Goal: Communication & Community: Participate in discussion

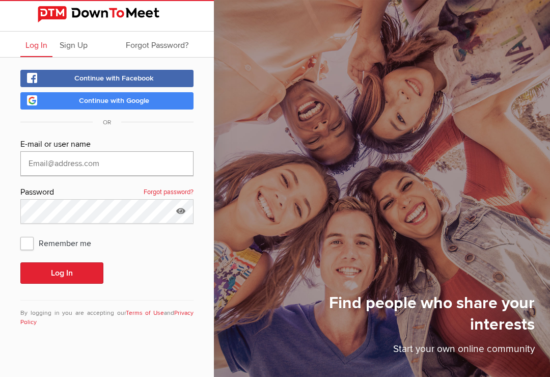
click at [126, 162] on input "text" at bounding box center [106, 163] width 173 height 24
type input "[EMAIL_ADDRESS][DOMAIN_NAME]"
click at [62, 273] on button "Log In" at bounding box center [61, 272] width 83 height 21
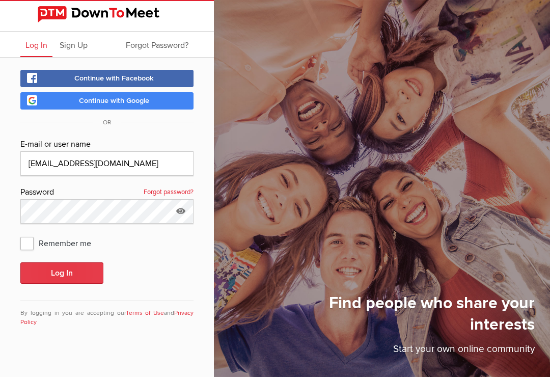
click at [76, 275] on button "Log In" at bounding box center [61, 272] width 83 height 21
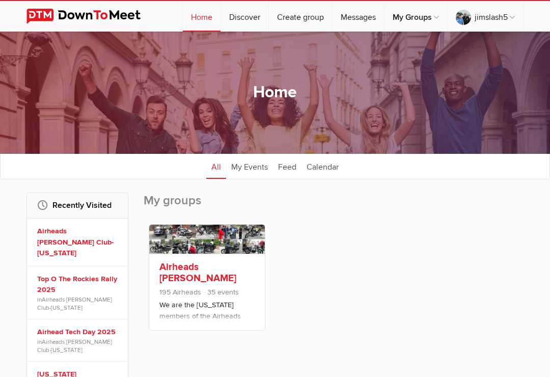
click at [211, 278] on link "Airheads [PERSON_NAME] Club-[US_STATE]" at bounding box center [197, 278] width 77 height 35
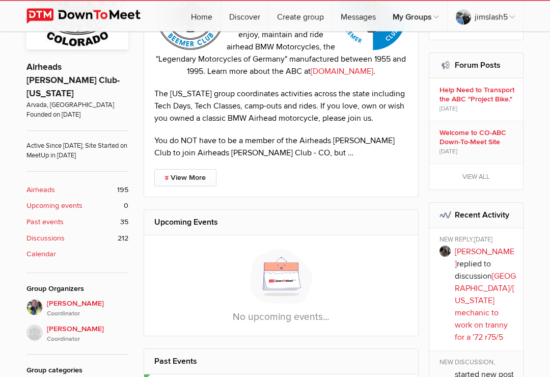
scroll to position [302, 0]
click at [40, 184] on b "Airheads" at bounding box center [40, 189] width 29 height 11
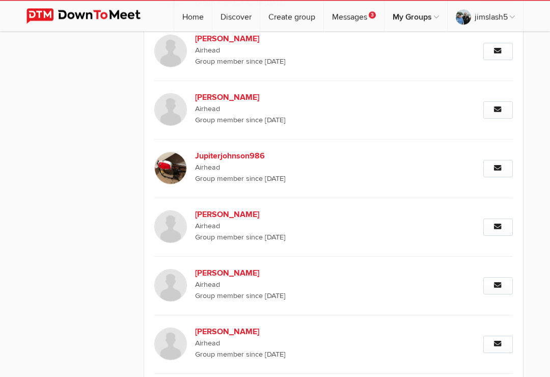
scroll to position [4006, 0]
click at [487, 335] on link "Message" at bounding box center [498, 343] width 30 height 17
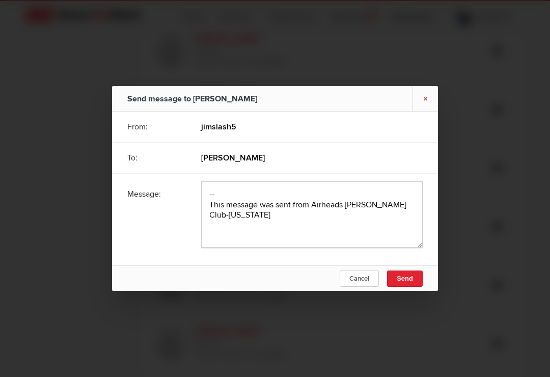
click at [429, 111] on link "×" at bounding box center [424, 98] width 25 height 25
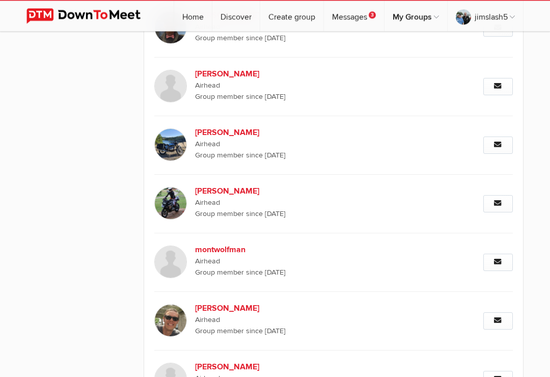
scroll to position [4967, 0]
click at [369, 291] on link "[PERSON_NAME] Airhead Group member since [DATE]" at bounding box center [279, 320] width 251 height 59
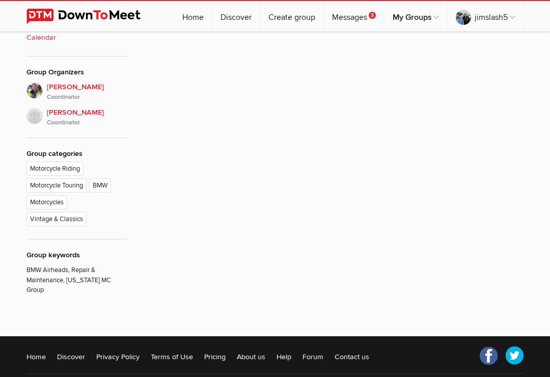
scroll to position [247, 0]
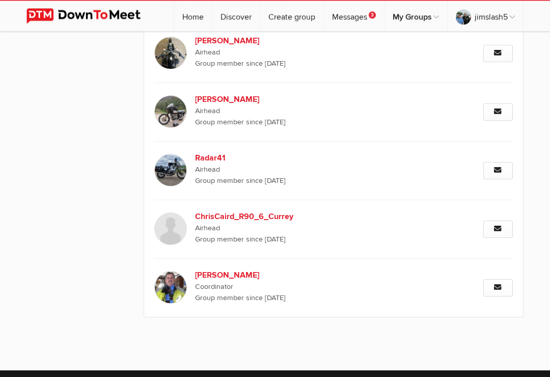
scroll to position [10472, 0]
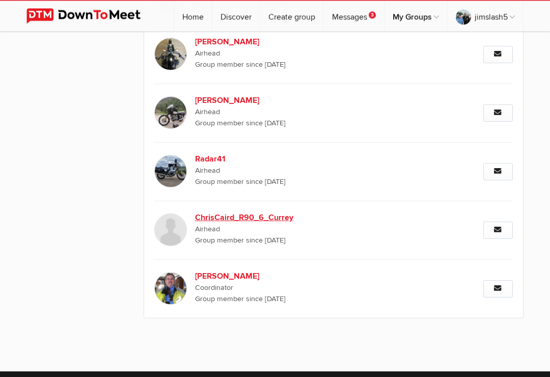
click at [270, 212] on b "ChrisCaird_R90_6_Currey" at bounding box center [258, 218] width 126 height 12
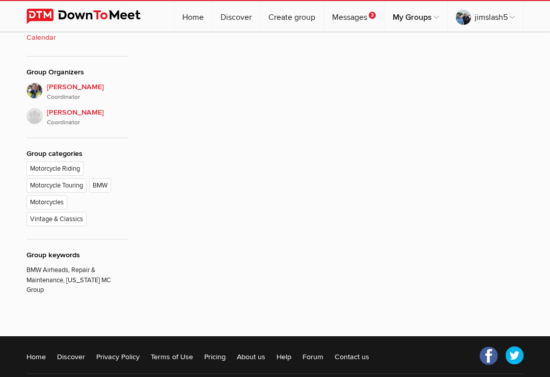
scroll to position [247, 0]
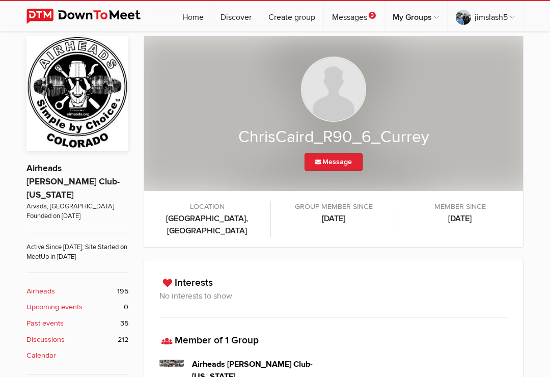
click at [506, 230] on div "ChrisCaird_R90_6_Currey Message LOCATION [GEOGRAPHIC_DATA], [GEOGRAPHIC_DATA] G…" at bounding box center [334, 142] width 380 height 212
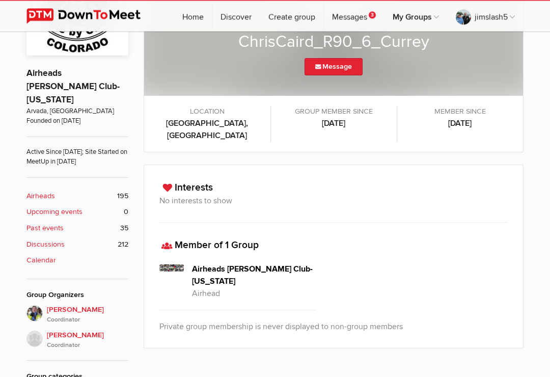
scroll to position [337, 0]
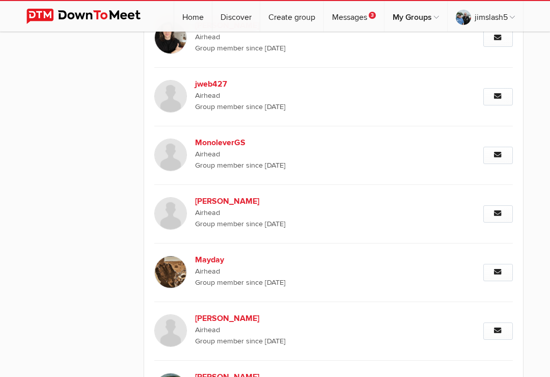
scroll to position [6499, 0]
click at [216, 266] on span "Airhead" at bounding box center [300, 271] width 210 height 11
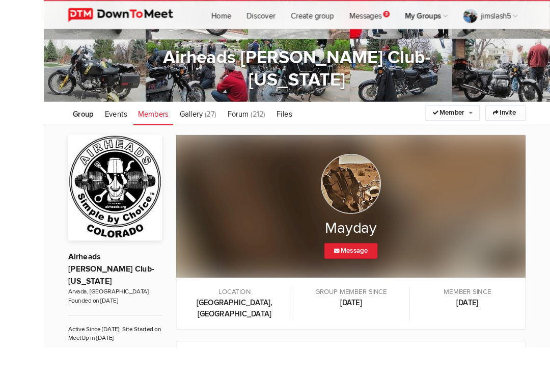
scroll to position [105, 0]
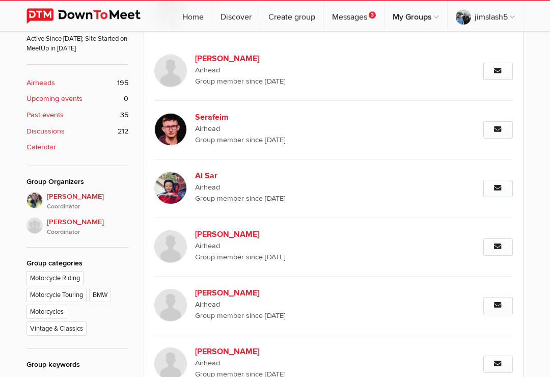
scroll to position [456, 0]
click at [185, 184] on img at bounding box center [170, 187] width 33 height 33
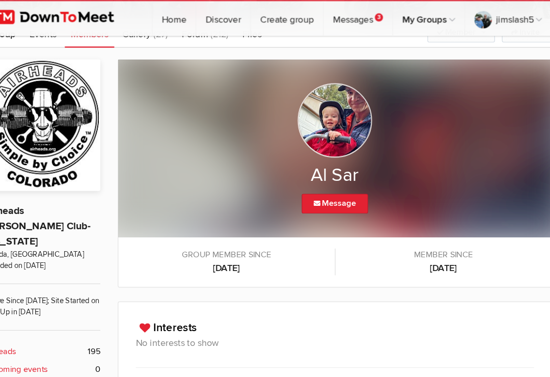
scroll to position [137, 0]
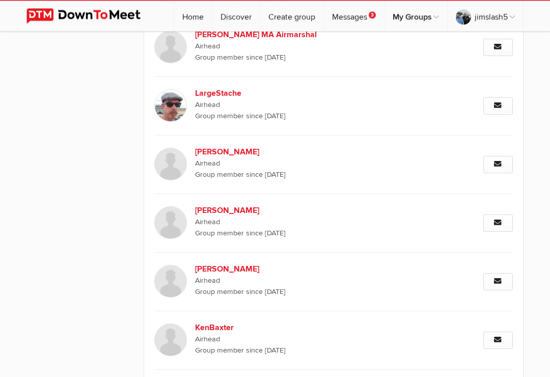
scroll to position [2079, 0]
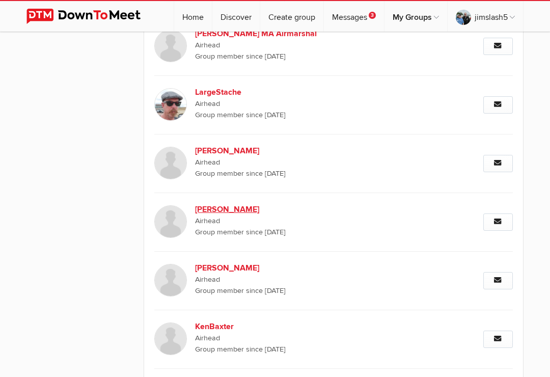
click at [401, 227] on span "Group member since [DATE]" at bounding box center [300, 232] width 210 height 11
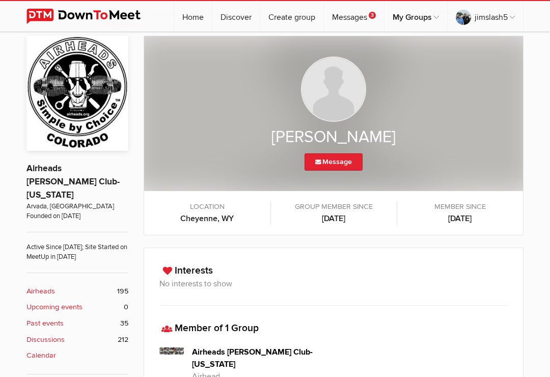
scroll to position [263, 0]
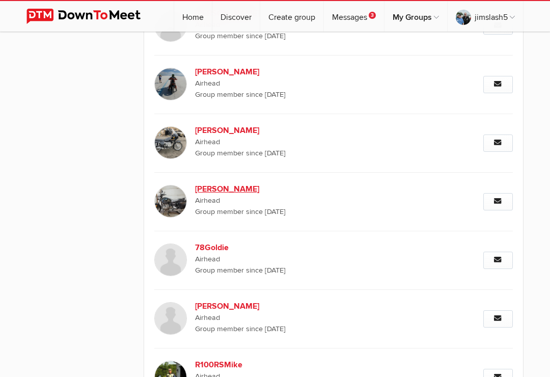
scroll to position [3223, 0]
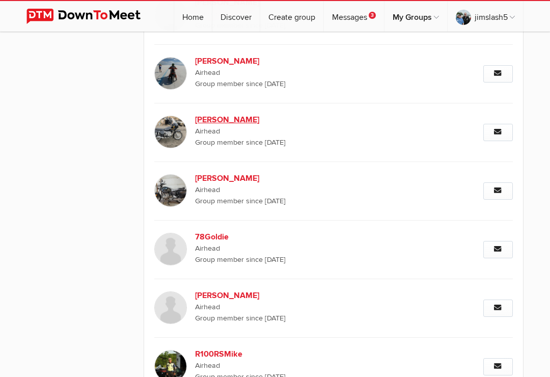
click at [404, 140] on link "[PERSON_NAME] Airhead Group member since [DATE]" at bounding box center [279, 132] width 251 height 59
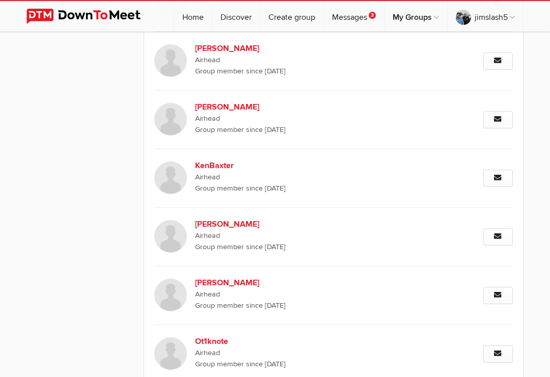
scroll to position [2243, 0]
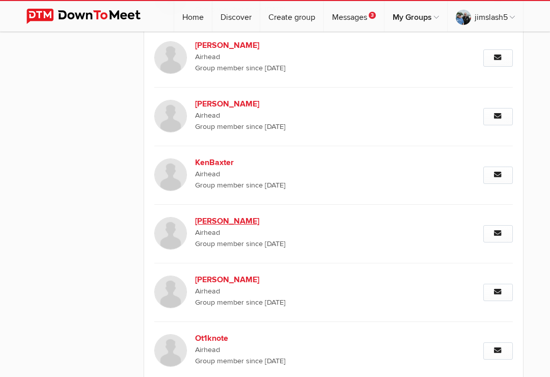
click at [225, 215] on b "[PERSON_NAME]" at bounding box center [258, 221] width 126 height 12
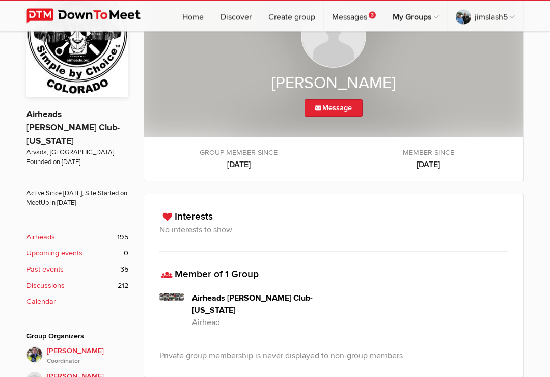
scroll to position [304, 0]
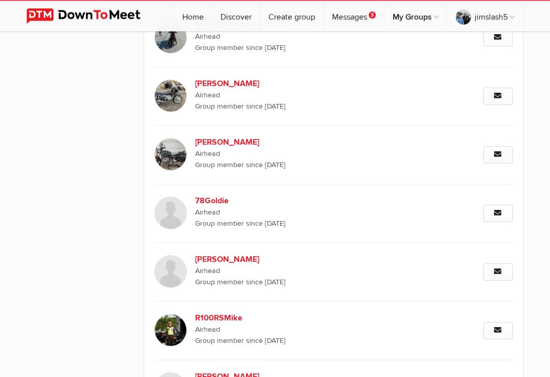
scroll to position [3259, 0]
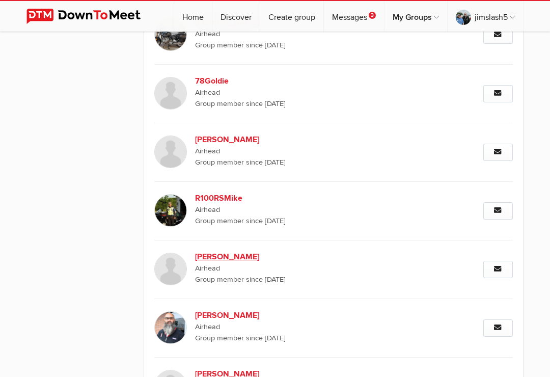
click at [402, 274] on span "Group member since [DATE]" at bounding box center [300, 279] width 210 height 11
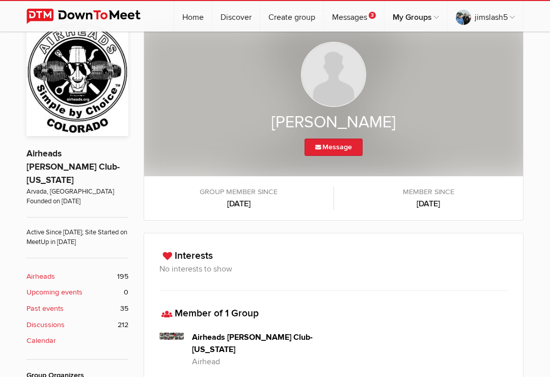
scroll to position [263, 0]
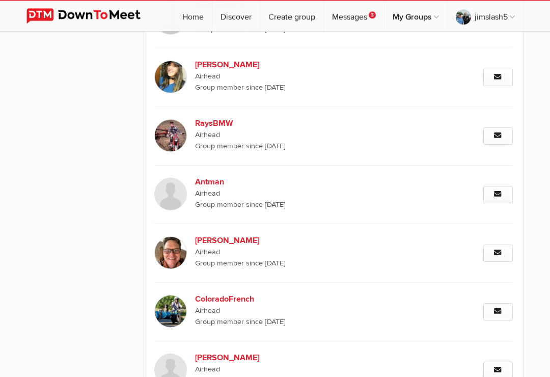
scroll to position [5699, 0]
click at [403, 231] on link "[PERSON_NAME] Airhead Group member since [DATE]" at bounding box center [279, 253] width 251 height 59
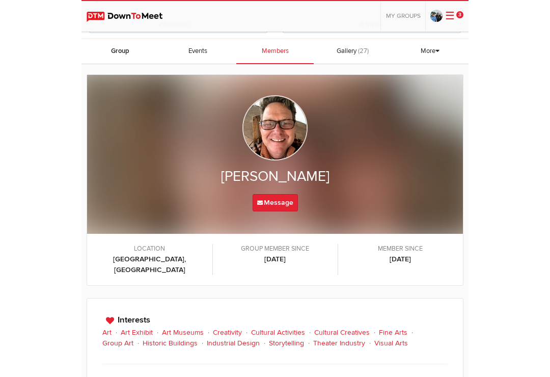
scroll to position [187, 0]
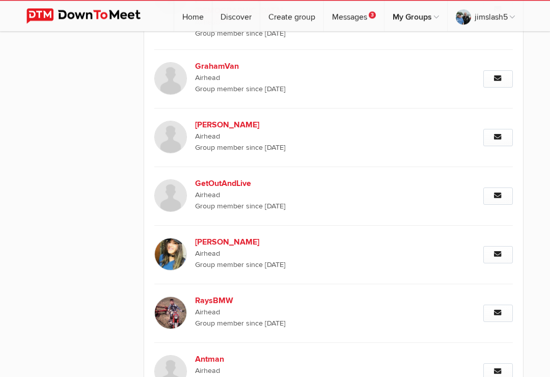
scroll to position [5522, 0]
click at [176, 238] on img at bounding box center [170, 254] width 33 height 33
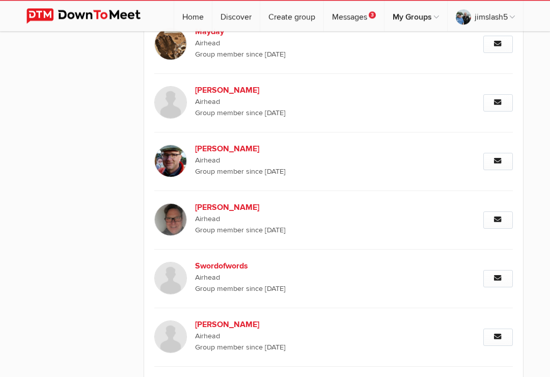
scroll to position [6728, 0]
click at [319, 307] on link "[PERSON_NAME] Airhead Group member since [DATE]" at bounding box center [279, 336] width 251 height 59
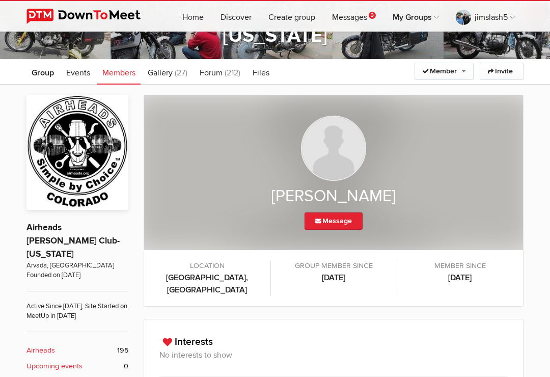
scroll to position [187, 0]
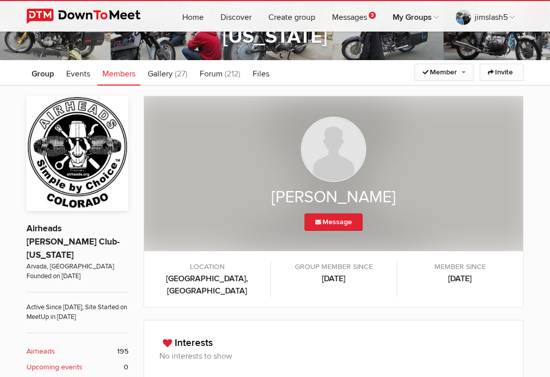
click at [113, 78] on span "Members" at bounding box center [118, 74] width 33 height 10
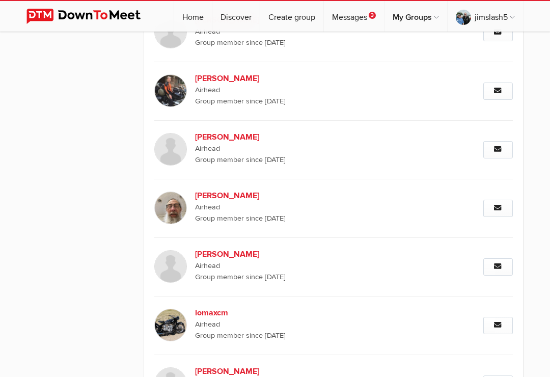
scroll to position [9966, 0]
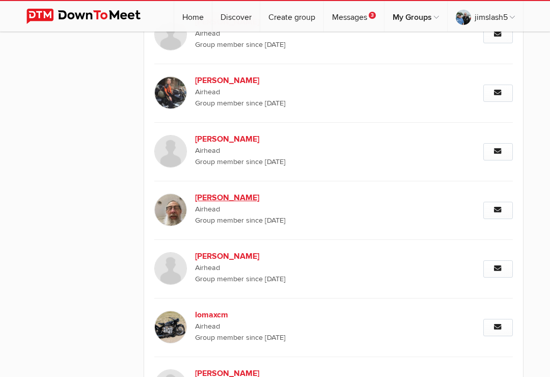
click at [217, 191] on b "[PERSON_NAME]" at bounding box center [258, 197] width 126 height 12
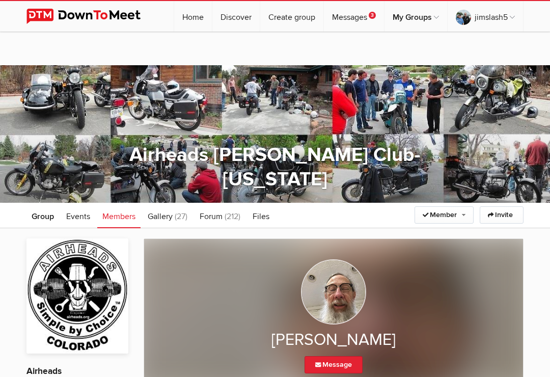
scroll to position [44, 0]
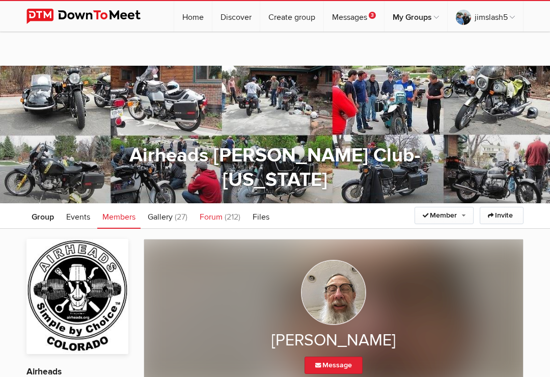
click at [229, 220] on span "(212)" at bounding box center [232, 217] width 16 height 10
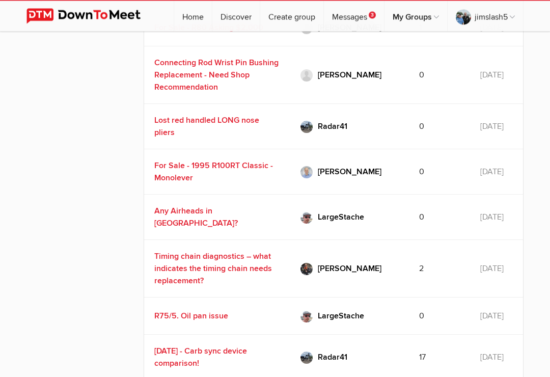
scroll to position [857, 0]
click at [470, 209] on td "[DATE]" at bounding box center [496, 216] width 53 height 45
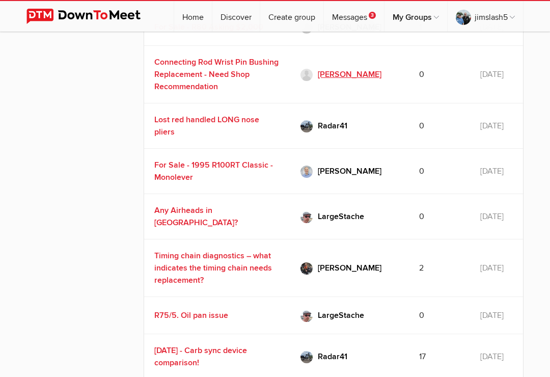
click at [332, 79] on span "[PERSON_NAME]" at bounding box center [350, 74] width 64 height 10
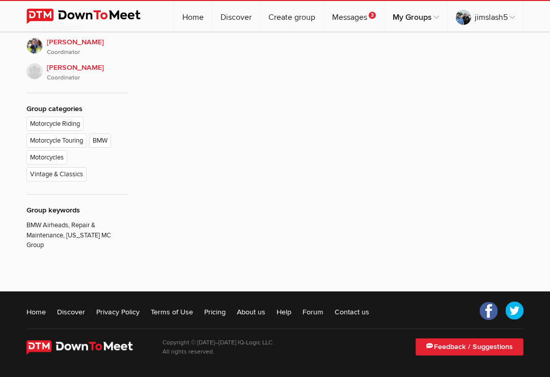
scroll to position [247, 0]
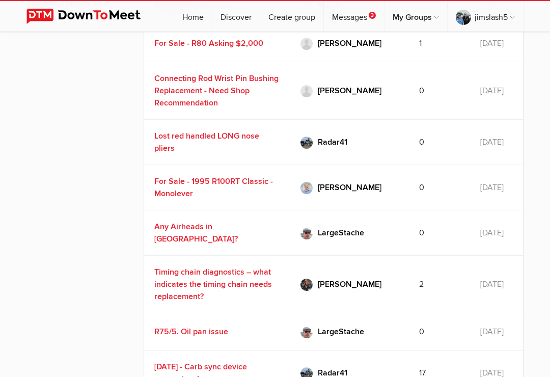
scroll to position [840, 0]
click at [224, 103] on link "Connecting Rod Wrist Pin Bushing Replacement - Need Shop Recommendation" at bounding box center [216, 91] width 124 height 35
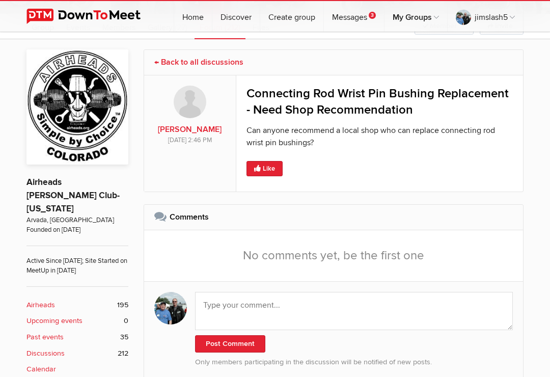
scroll to position [233, 0]
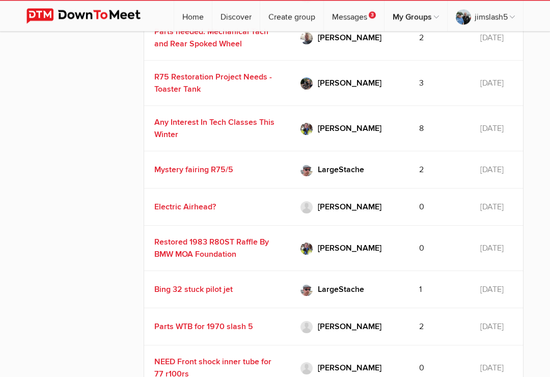
scroll to position [1360, 0]
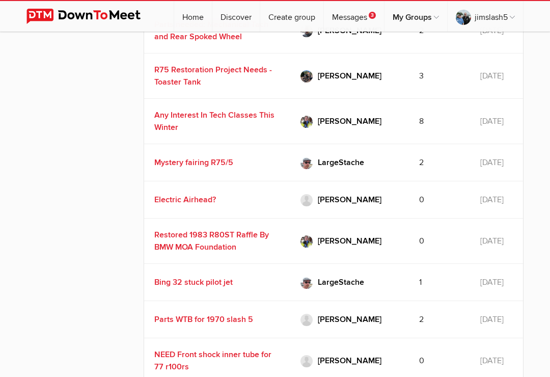
click at [470, 243] on td "[DATE]" at bounding box center [496, 240] width 53 height 45
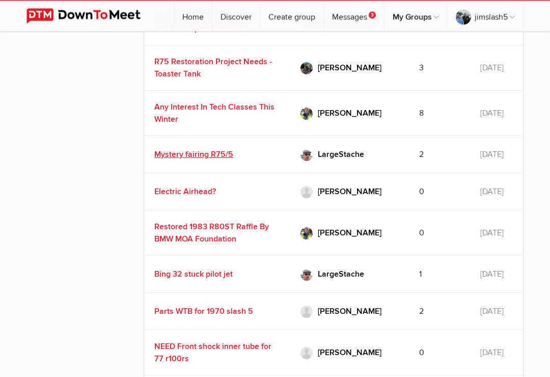
click at [215, 160] on link "Mystery fairing R75/5" at bounding box center [193, 155] width 79 height 10
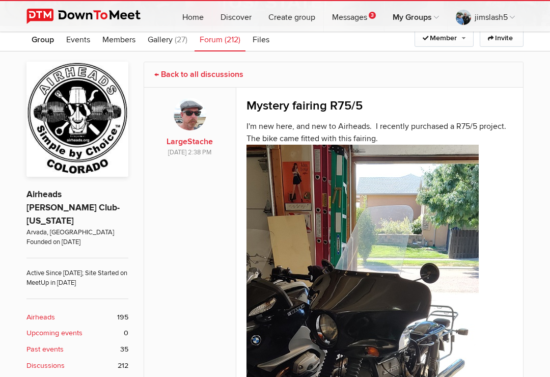
scroll to position [217, 0]
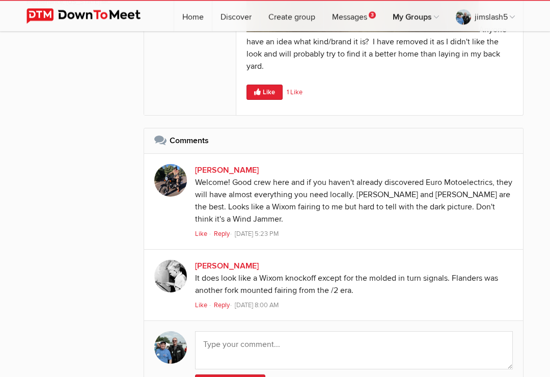
scroll to position [843, 0]
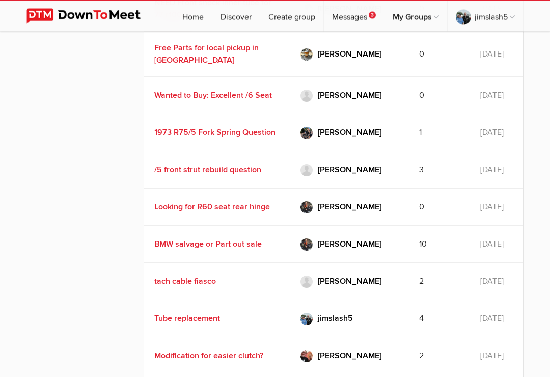
scroll to position [1712, 0]
click at [230, 62] on link "Free Parts for local pickup in [GEOGRAPHIC_DATA]" at bounding box center [206, 54] width 104 height 22
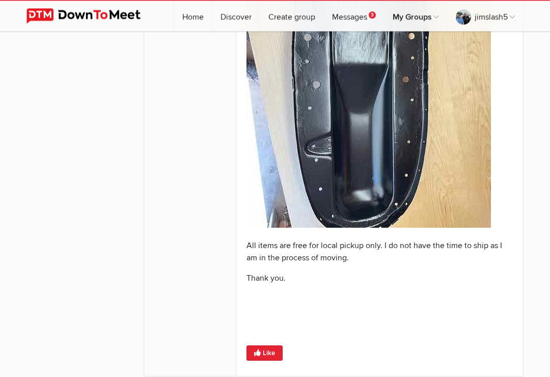
scroll to position [1042, 0]
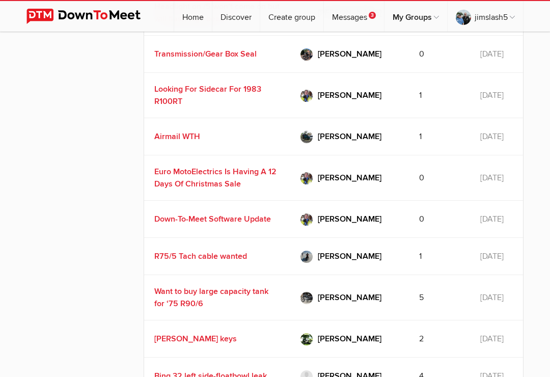
scroll to position [2251, 0]
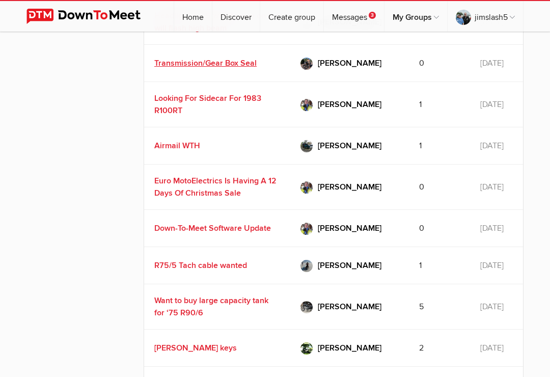
click at [239, 68] on link "Transmission/Gear Box Seal" at bounding box center [205, 63] width 102 height 10
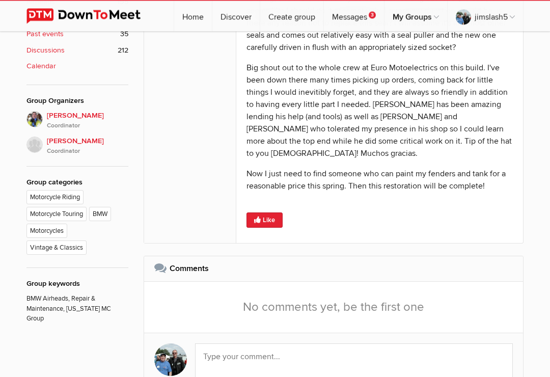
scroll to position [537, 0]
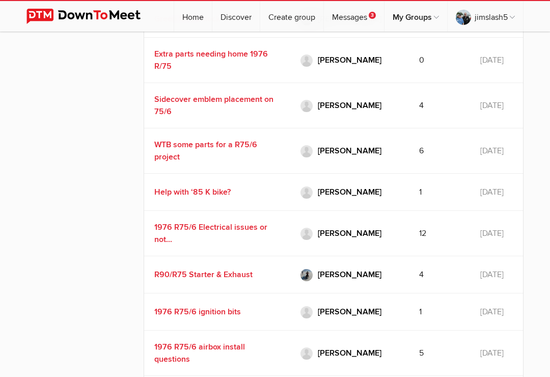
scroll to position [3368, 0]
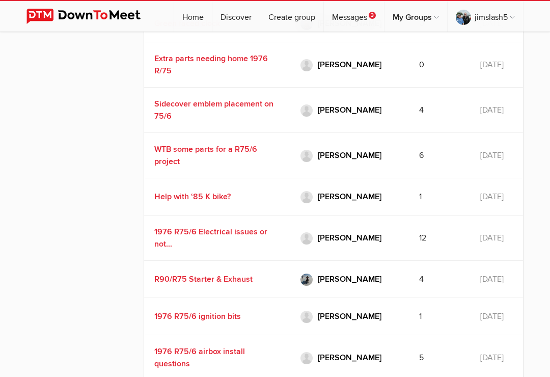
click at [194, 77] on div "Extra parts needing home 1976 R/75" at bounding box center [217, 64] width 126 height 24
click at [216, 76] on link "Extra parts needing home 1976 R/75" at bounding box center [211, 64] width 114 height 22
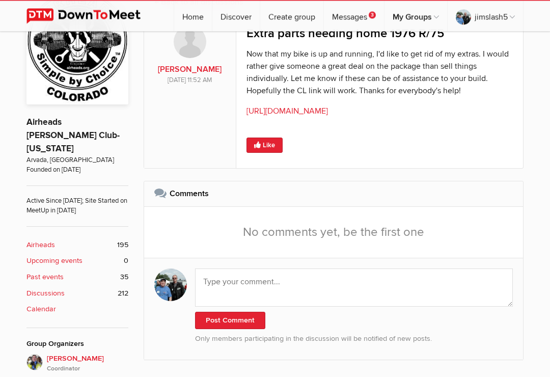
scroll to position [275, 0]
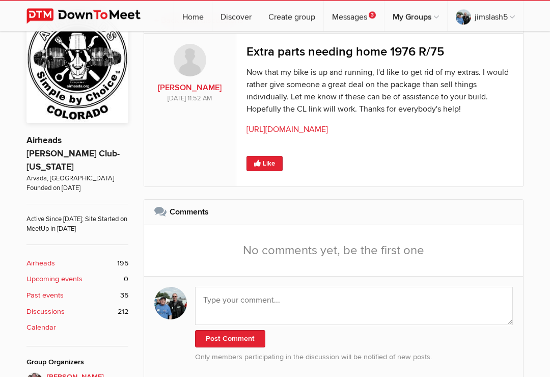
click at [509, 159] on div "Like" at bounding box center [379, 157] width 267 height 27
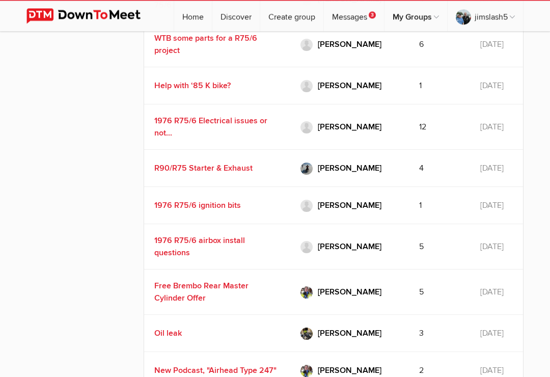
scroll to position [3479, 0]
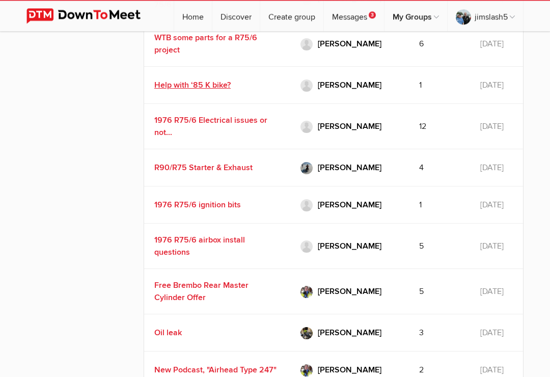
click at [210, 91] on link "Help with ‘85 K bike?" at bounding box center [192, 85] width 76 height 10
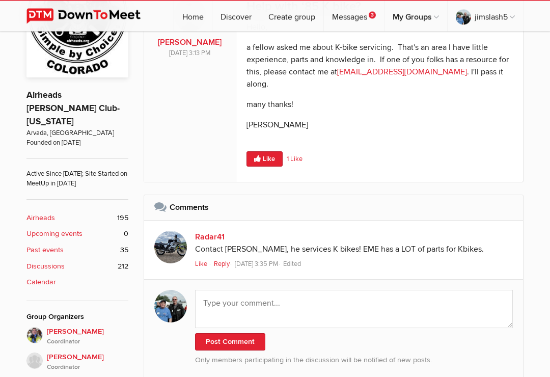
scroll to position [321, 0]
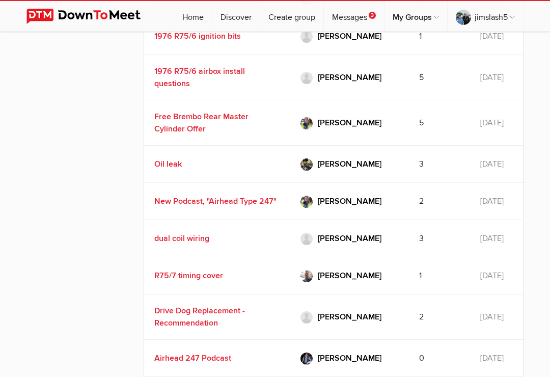
scroll to position [3644, 0]
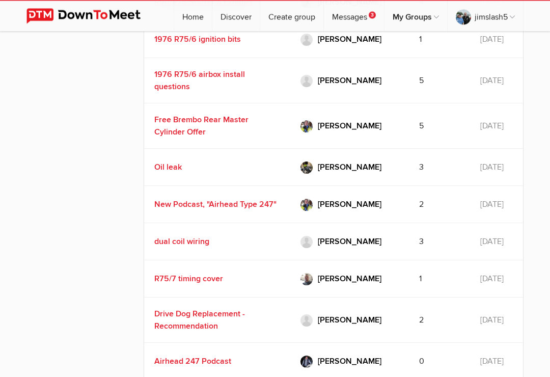
click at [174, 8] on link "R90/R75 Starter & Exhaust" at bounding box center [203, 2] width 98 height 10
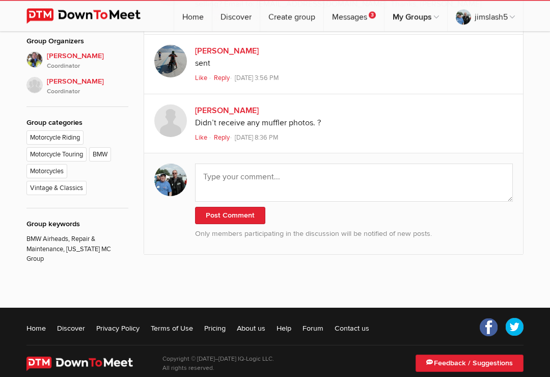
scroll to position [596, 0]
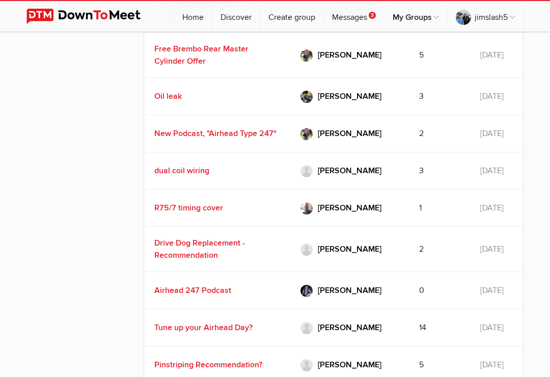
scroll to position [3729, 0]
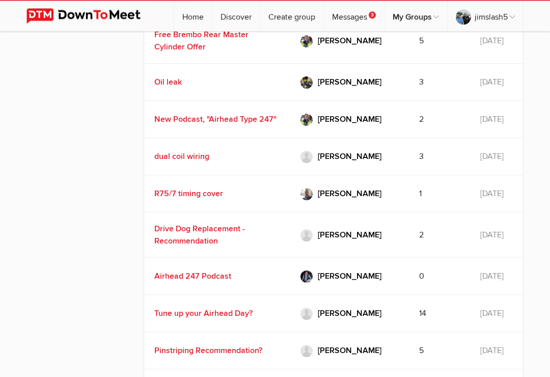
click at [496, 176] on td "[DATE]" at bounding box center [496, 156] width 53 height 37
click at [491, 176] on td "[DATE]" at bounding box center [496, 156] width 53 height 37
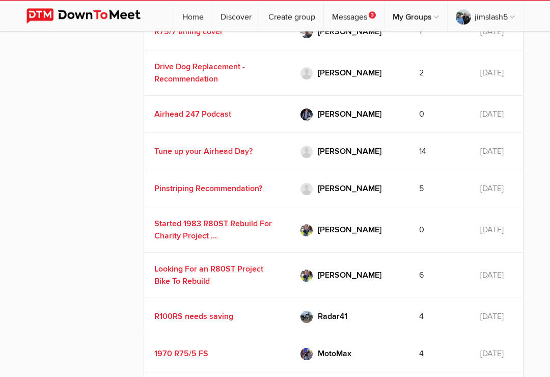
scroll to position [3893, 0]
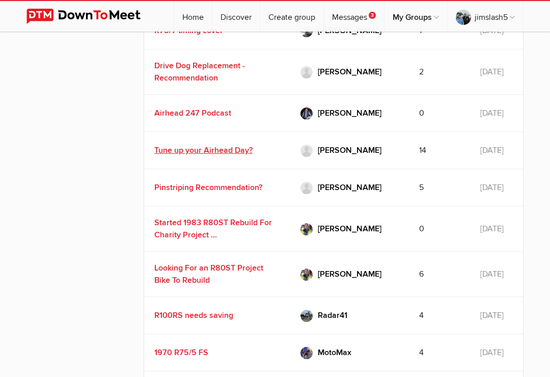
click at [211, 155] on link "Tune up your Airhead Day?" at bounding box center [203, 150] width 98 height 10
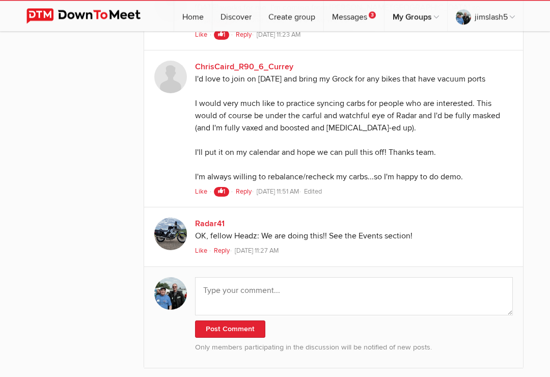
scroll to position [1828, 0]
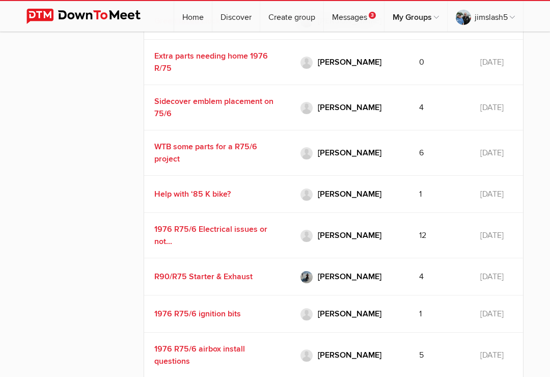
scroll to position [3370, 0]
